Goal: Find specific page/section: Find specific page/section

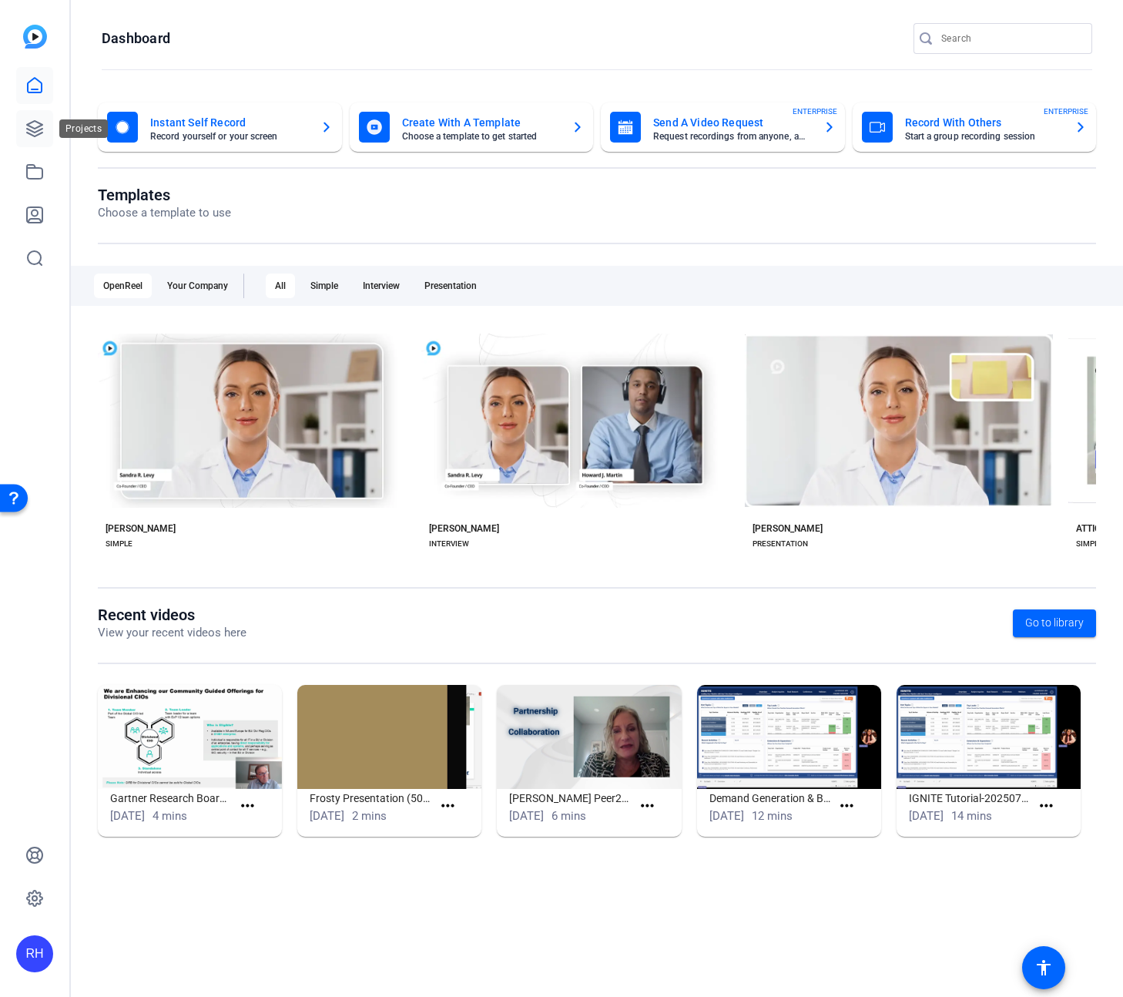
click at [46, 137] on link at bounding box center [34, 128] width 37 height 37
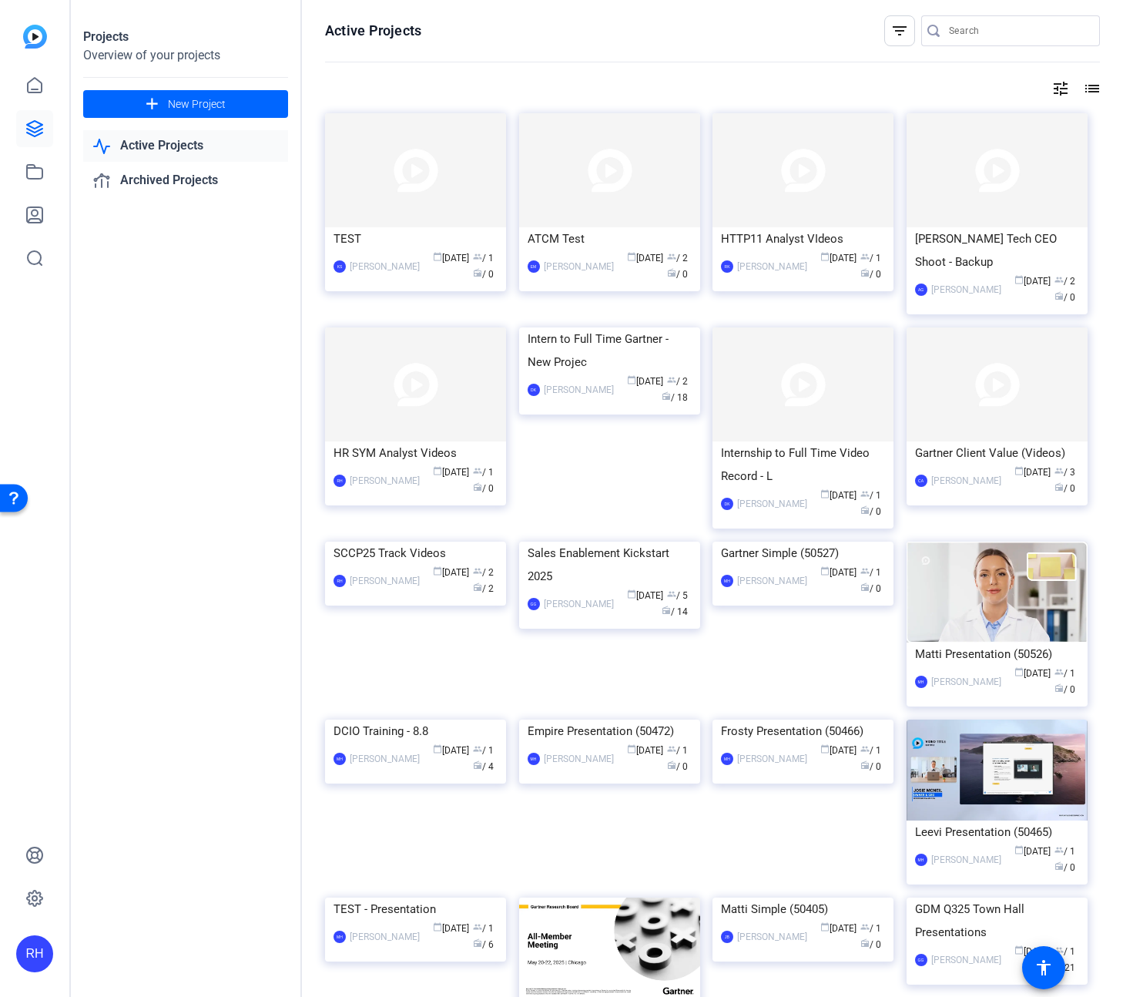
click at [967, 31] on input "Search" at bounding box center [1018, 31] width 139 height 18
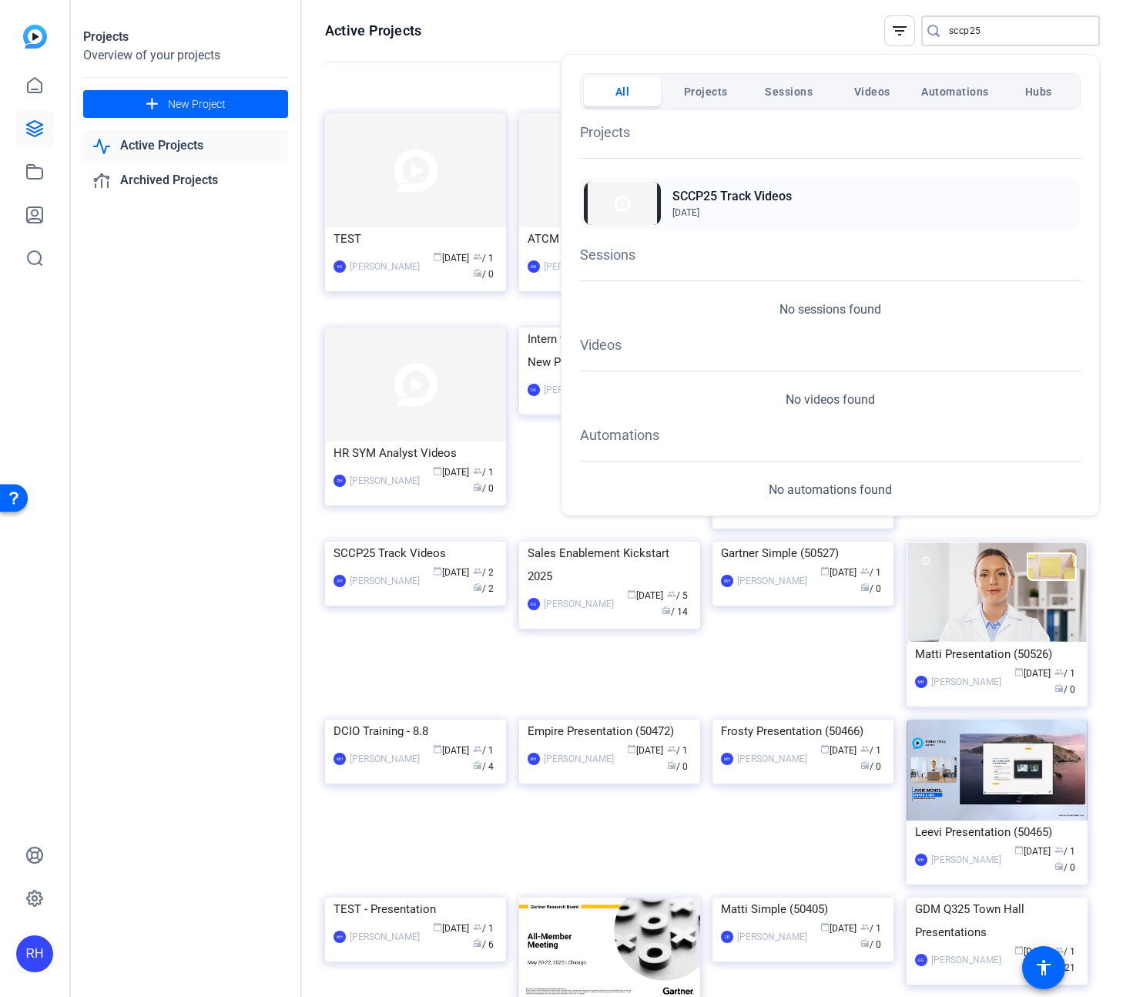
type input "sccp25"
click at [776, 196] on h2 "SCCP25 Track Videos" at bounding box center [731, 196] width 119 height 18
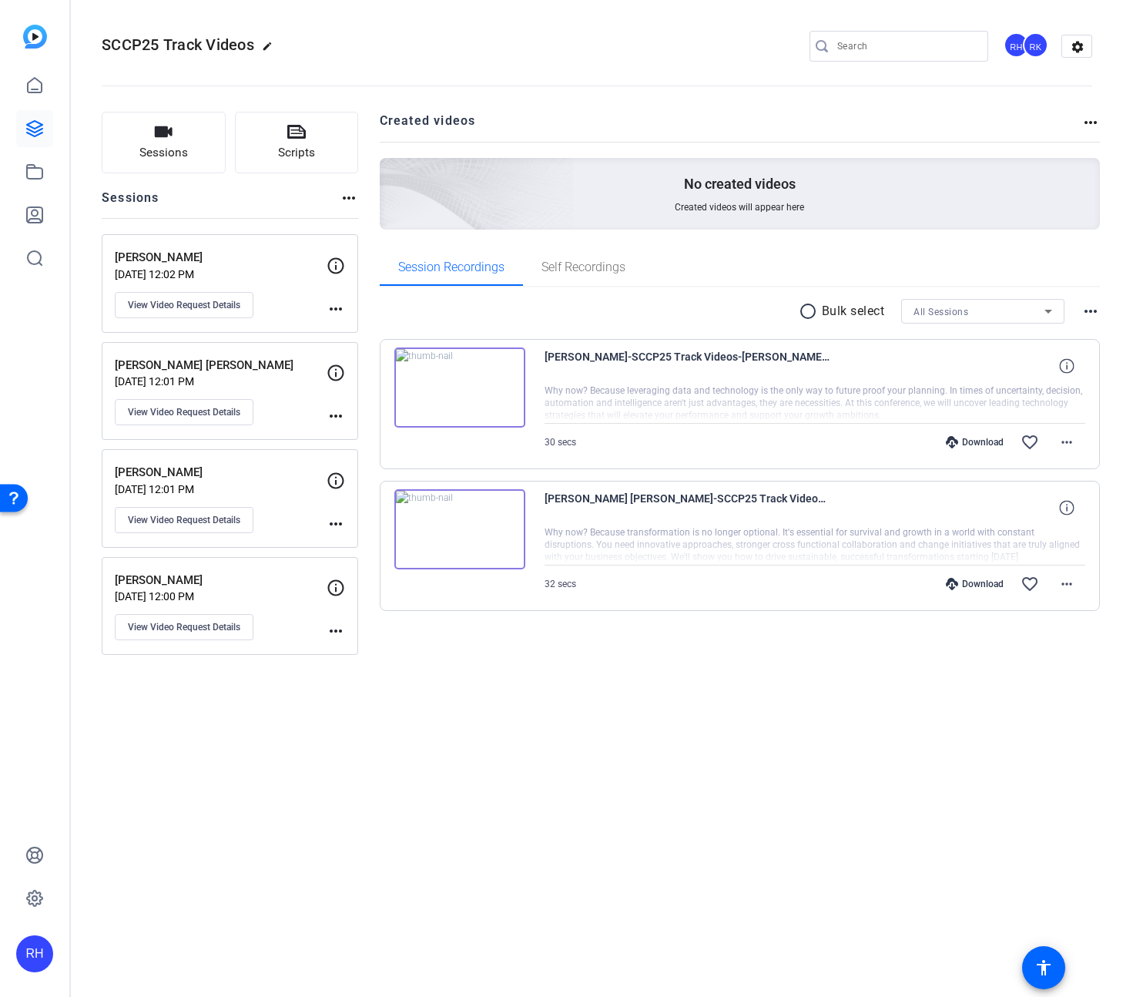
click at [1019, 43] on div "RH" at bounding box center [1016, 44] width 25 height 25
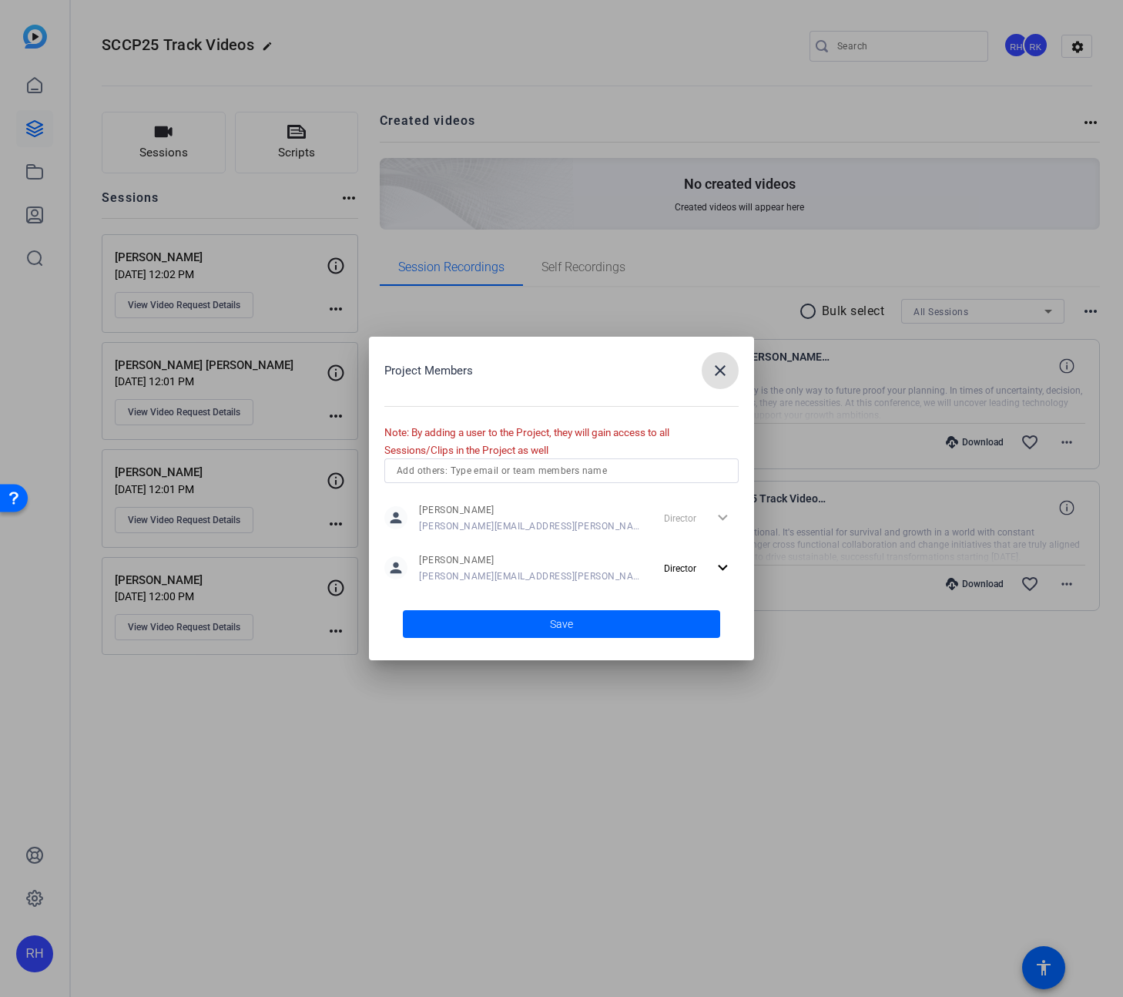
click at [724, 382] on span "button" at bounding box center [720, 370] width 37 height 37
